Goal: Information Seeking & Learning: Learn about a topic

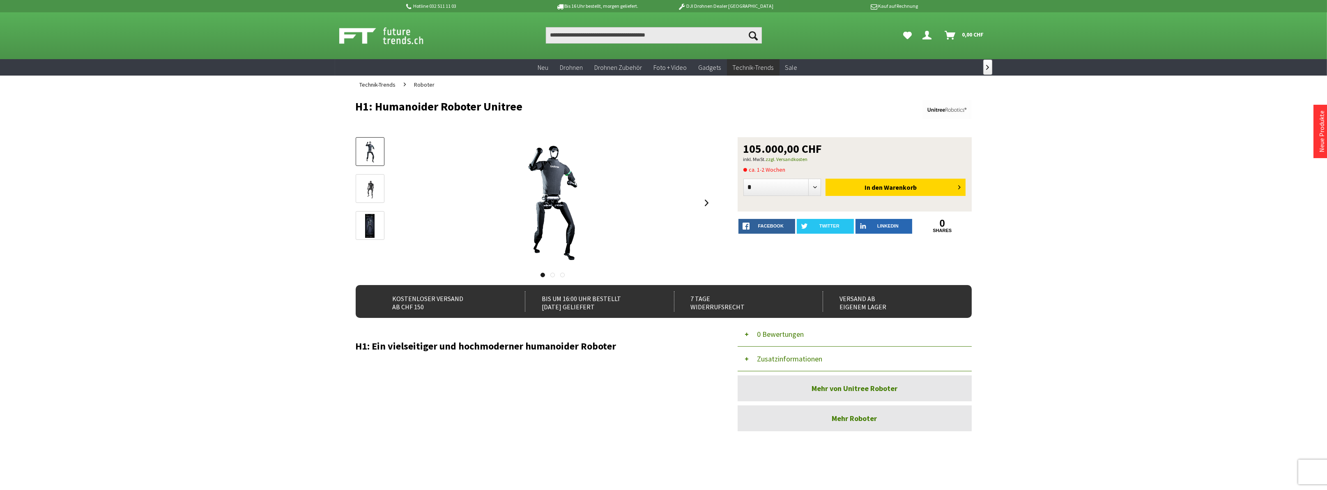
click at [422, 85] on span "Roboter" at bounding box center [424, 84] width 21 height 7
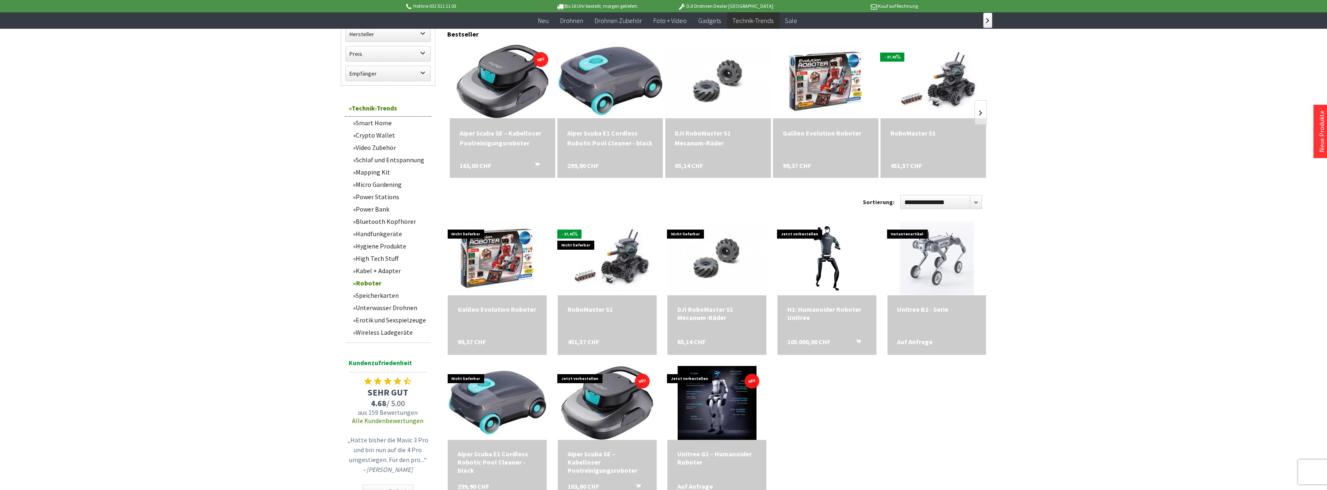
scroll to position [329, 0]
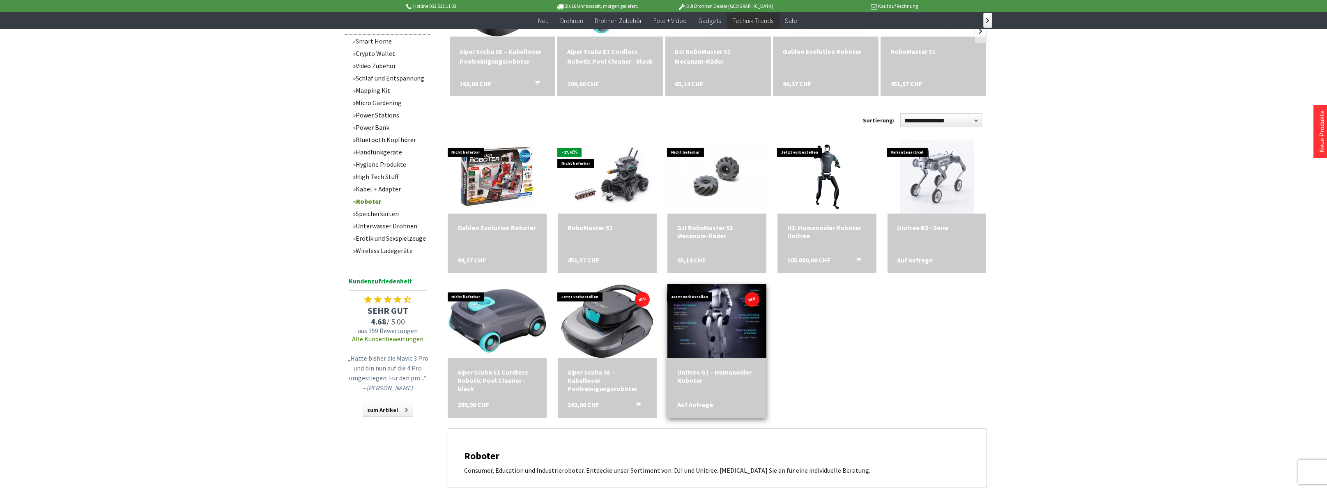
click at [722, 332] on img at bounding box center [717, 321] width 111 height 104
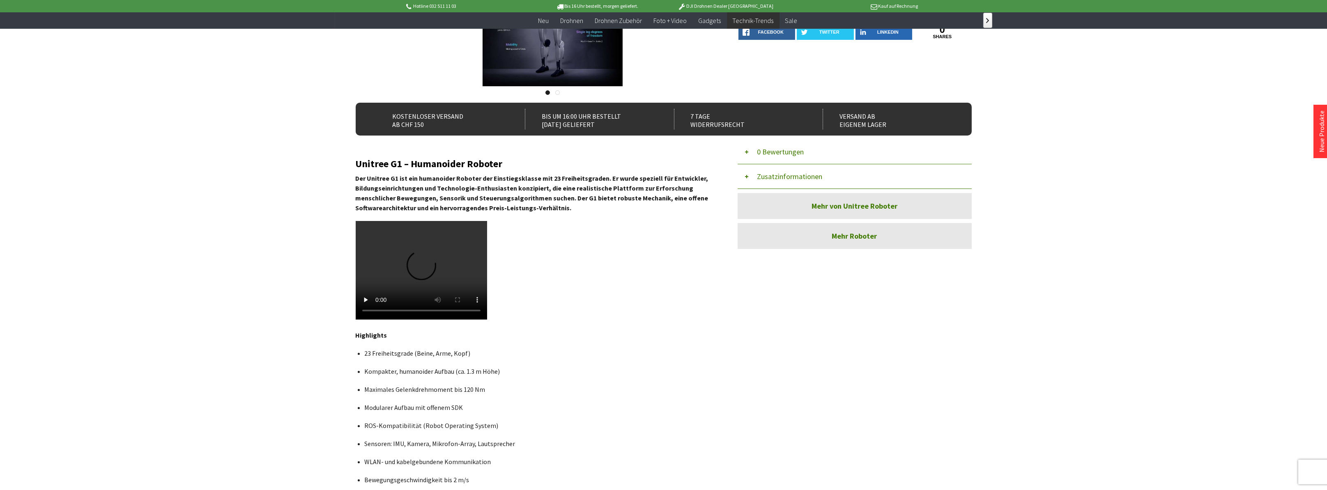
scroll to position [205, 0]
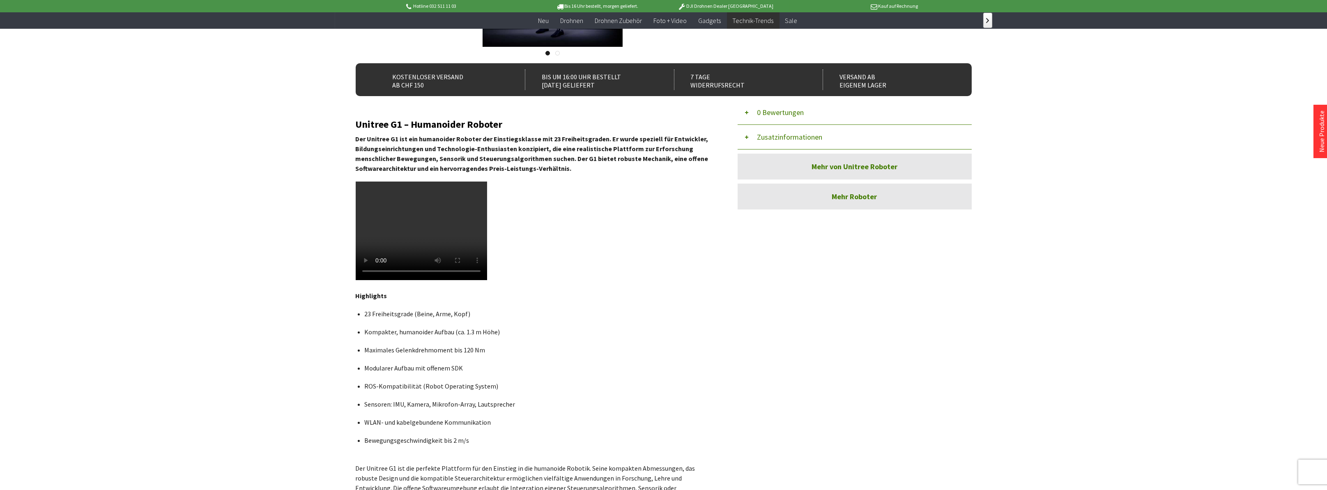
click at [436, 233] on video at bounding box center [421, 231] width 131 height 99
